Goal: Task Accomplishment & Management: Manage account settings

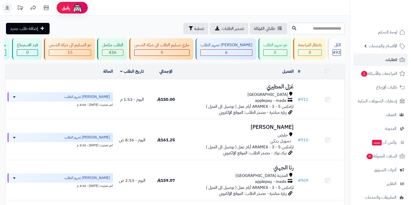
scroll to position [26, 0]
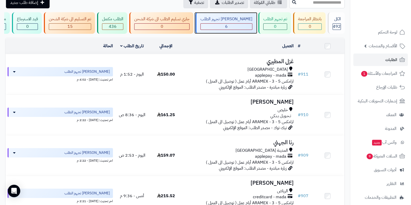
click at [237, 27] on div "6" at bounding box center [226, 27] width 51 height 6
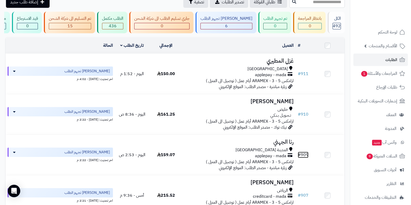
scroll to position [17, 0]
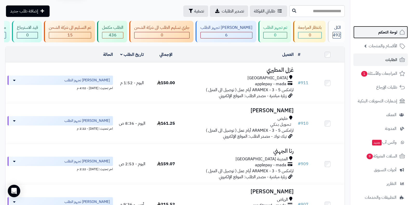
click at [395, 33] on span "لوحة التحكم" at bounding box center [388, 32] width 19 height 7
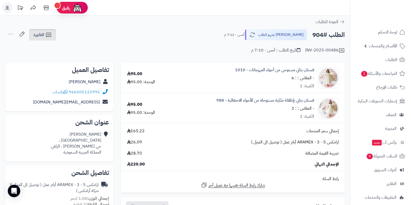
click at [42, 34] on span "الفاتورة" at bounding box center [39, 35] width 11 height 6
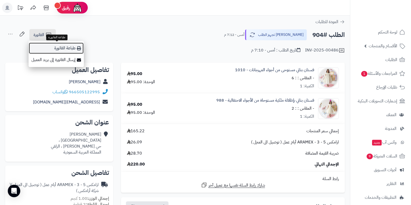
click at [69, 51] on link "طباعة الفاتورة" at bounding box center [56, 48] width 55 height 12
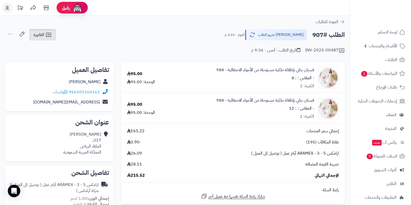
click at [38, 32] on span "الفاتورة" at bounding box center [39, 35] width 11 height 6
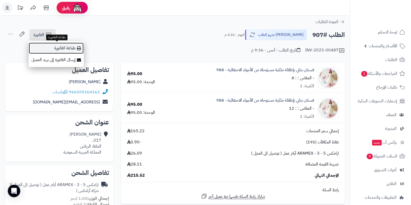
click at [45, 45] on link "طباعة الفاتورة" at bounding box center [56, 48] width 55 height 12
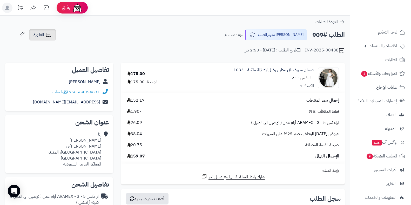
click at [41, 35] on span "الفاتورة" at bounding box center [39, 35] width 11 height 6
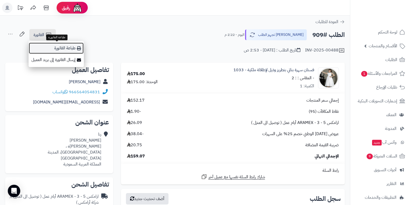
click at [45, 45] on link "طباعة الفاتورة" at bounding box center [56, 48] width 55 height 12
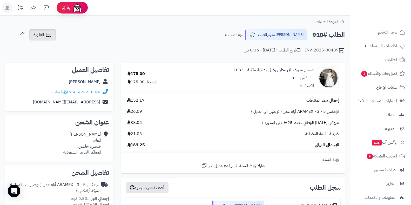
click at [45, 32] on link "الفاتورة" at bounding box center [42, 34] width 27 height 11
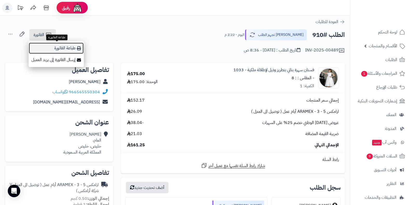
click at [51, 44] on link "طباعة الفاتورة" at bounding box center [56, 48] width 55 height 12
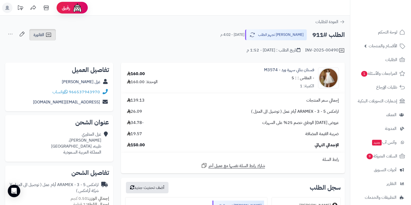
click at [46, 33] on icon at bounding box center [48, 35] width 6 height 6
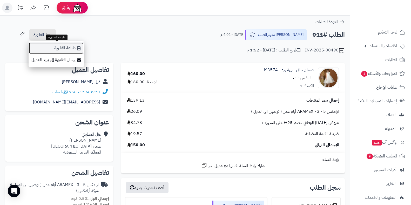
click at [54, 49] on link "طباعة الفاتورة" at bounding box center [56, 48] width 55 height 12
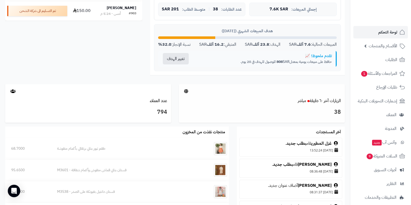
scroll to position [234, 0]
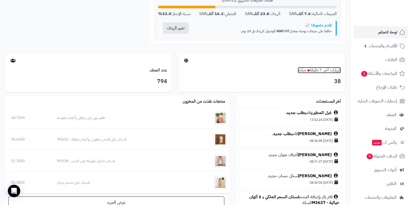
click at [331, 70] on link "الزيارات آخر ٦٠ دقيقة مباشر" at bounding box center [319, 70] width 43 height 6
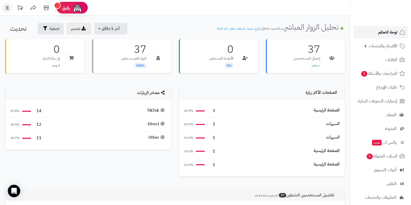
click at [386, 35] on span "لوحة التحكم" at bounding box center [388, 32] width 19 height 7
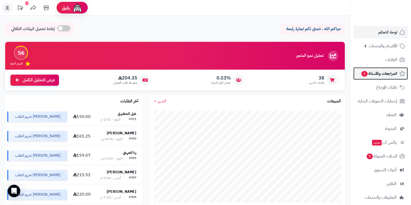
click at [379, 72] on span "المراجعات والأسئلة 1" at bounding box center [379, 73] width 36 height 7
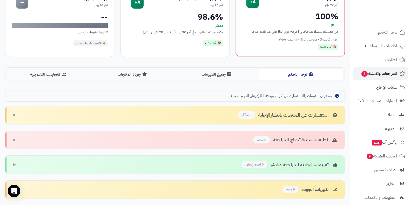
scroll to position [78, 0]
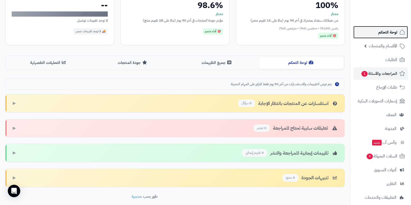
click at [383, 27] on link "لوحة التحكم" at bounding box center [381, 32] width 55 height 12
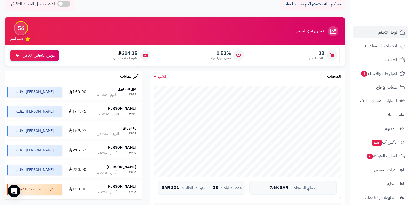
scroll to position [26, 0]
